Goal: Task Accomplishment & Management: Manage account settings

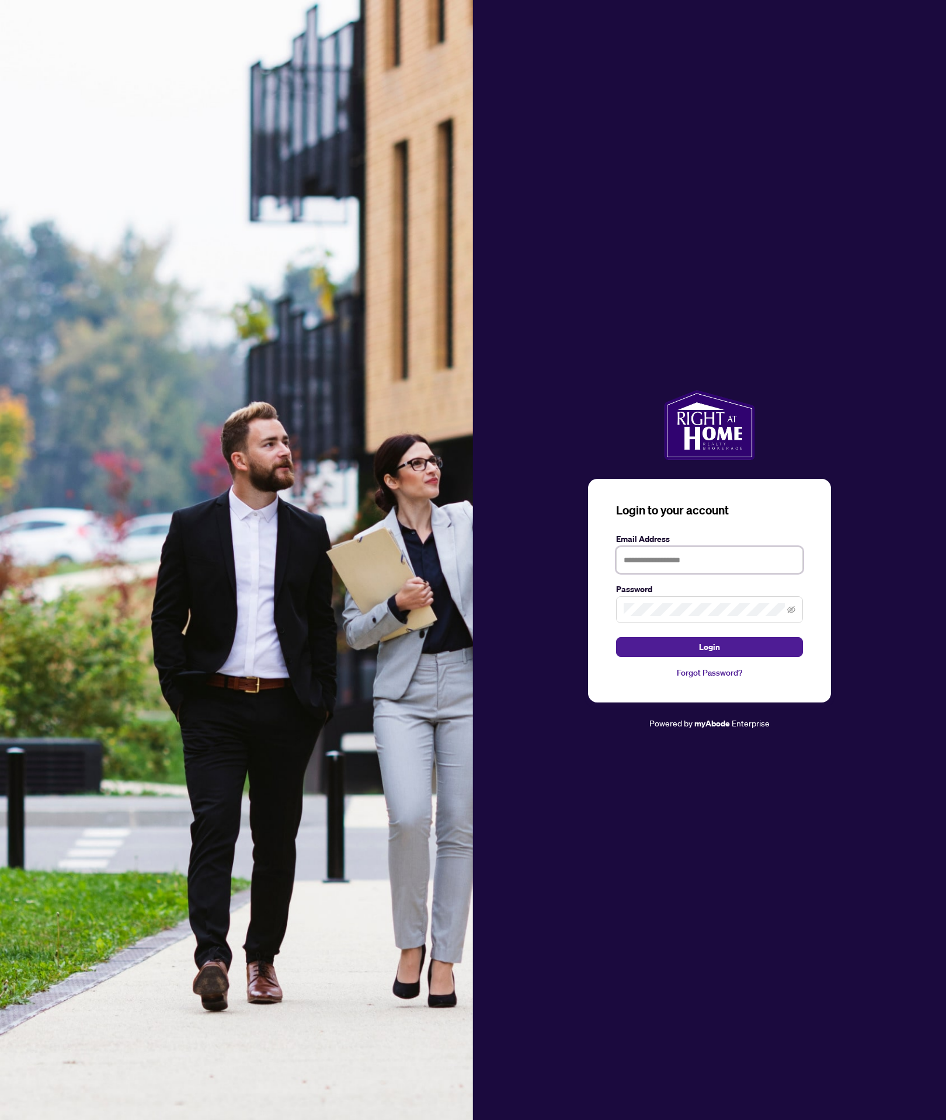
click at [691, 548] on input "text" at bounding box center [709, 560] width 187 height 27
type input "**********"
click at [616, 637] on button "Login" at bounding box center [709, 647] width 187 height 20
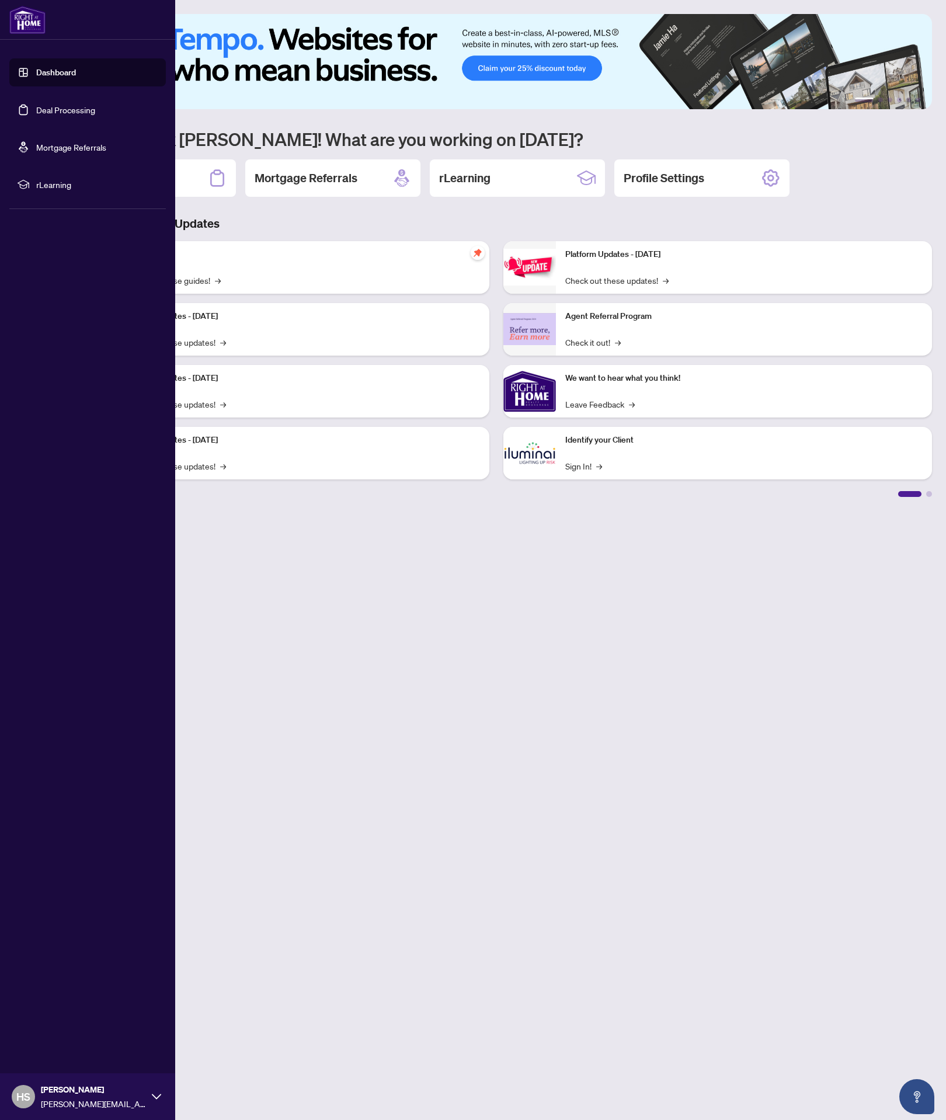
click at [40, 115] on link "Deal Processing" at bounding box center [65, 110] width 59 height 11
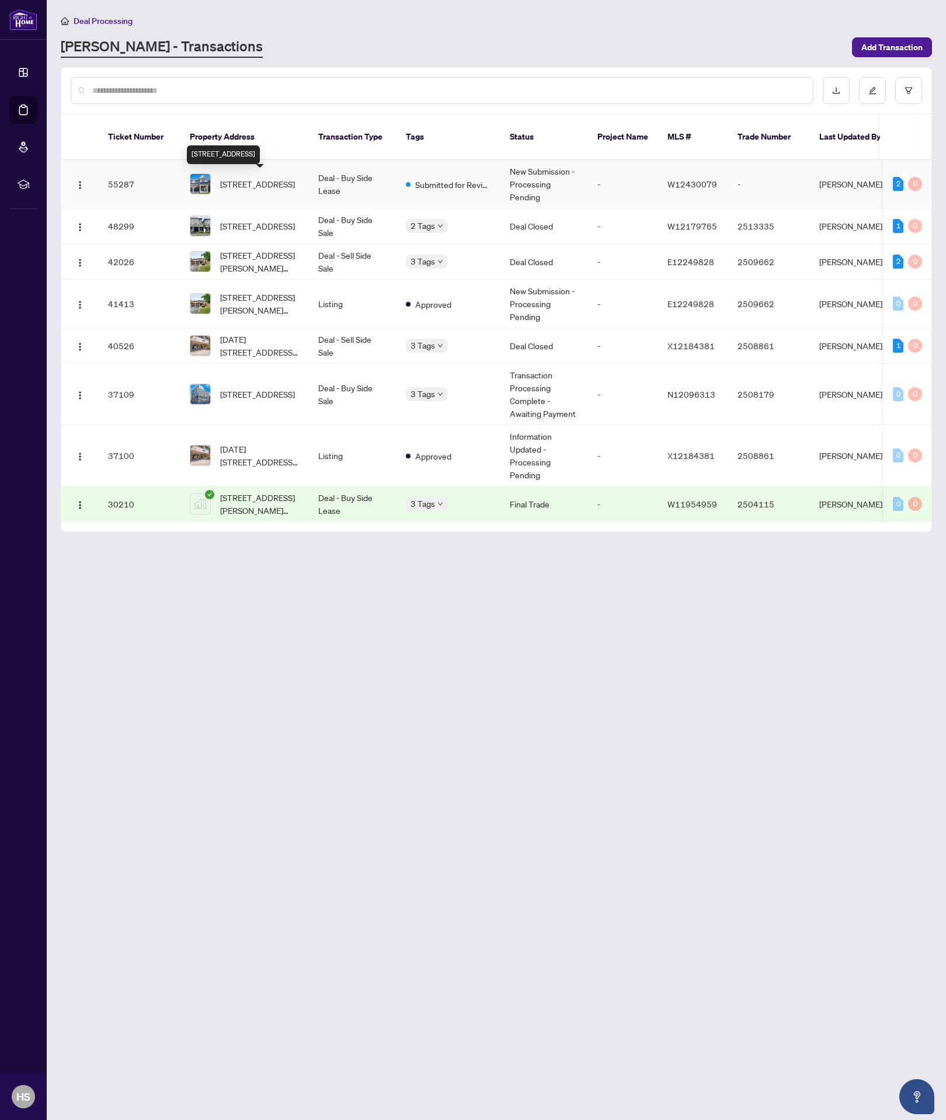
click at [283, 187] on span "[STREET_ADDRESS]" at bounding box center [257, 184] width 75 height 13
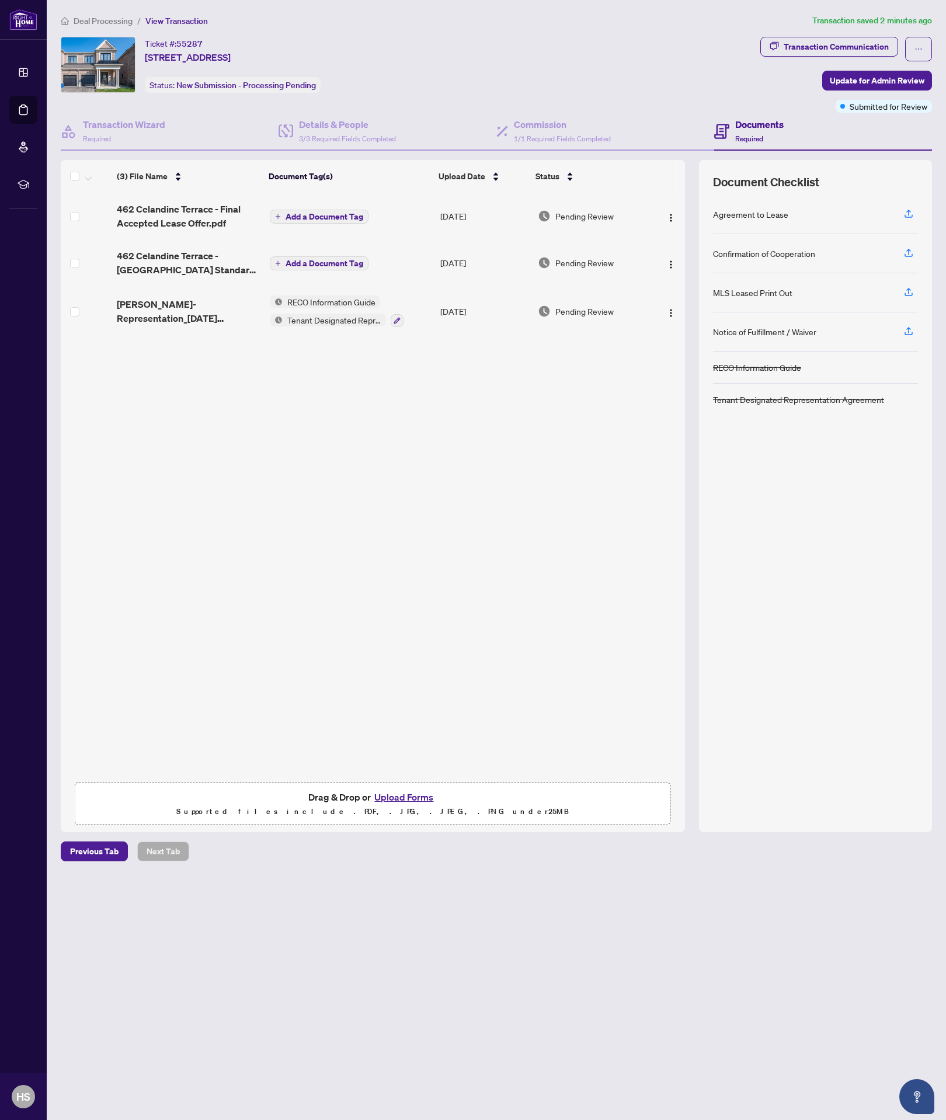
click at [226, 520] on div "(3) File Name Document Tag(s) Upload Date Status 462 Celandine Terrace - Final …" at bounding box center [373, 484] width 624 height 583
click at [668, 215] on img "button" at bounding box center [670, 217] width 9 height 9
click at [685, 349] on span "Archive" at bounding box center [723, 351] width 112 height 13
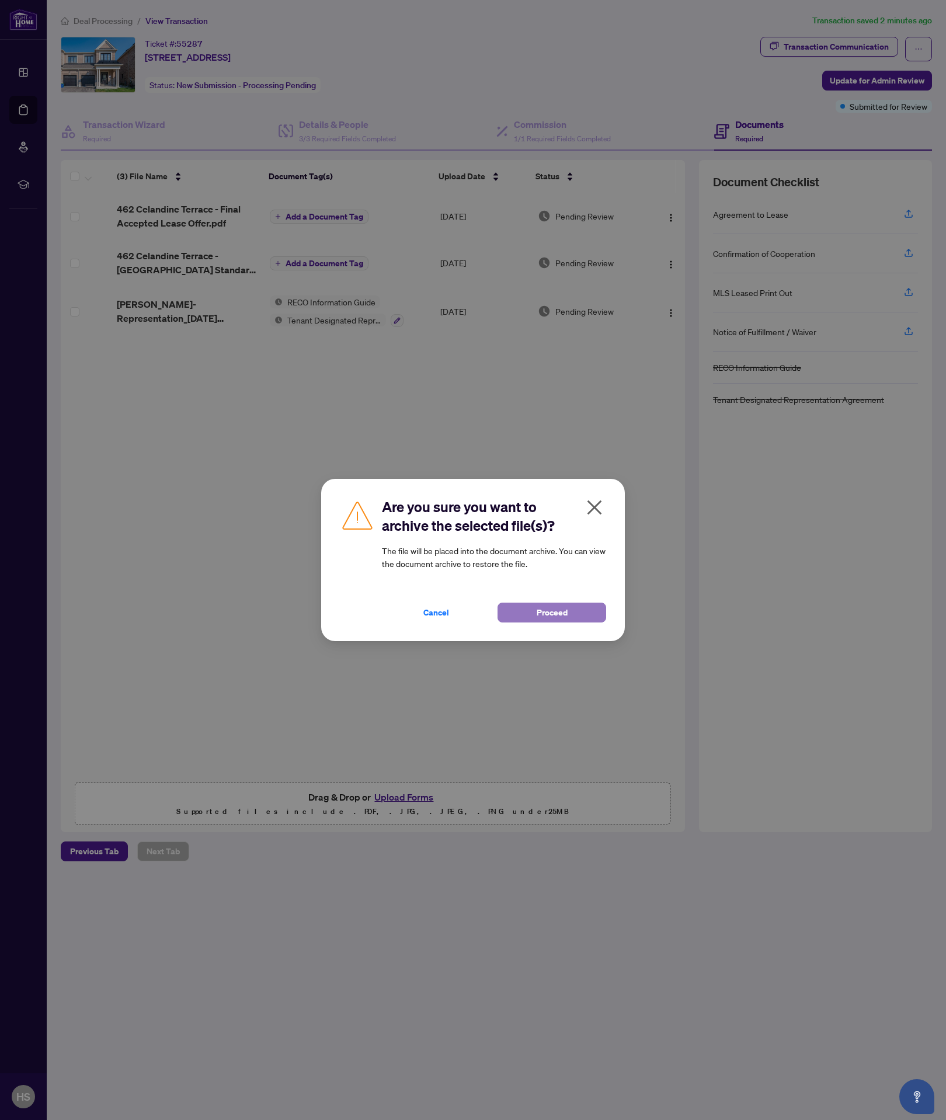
click at [572, 610] on button "Proceed" at bounding box center [552, 613] width 109 height 20
